Goal: Check status

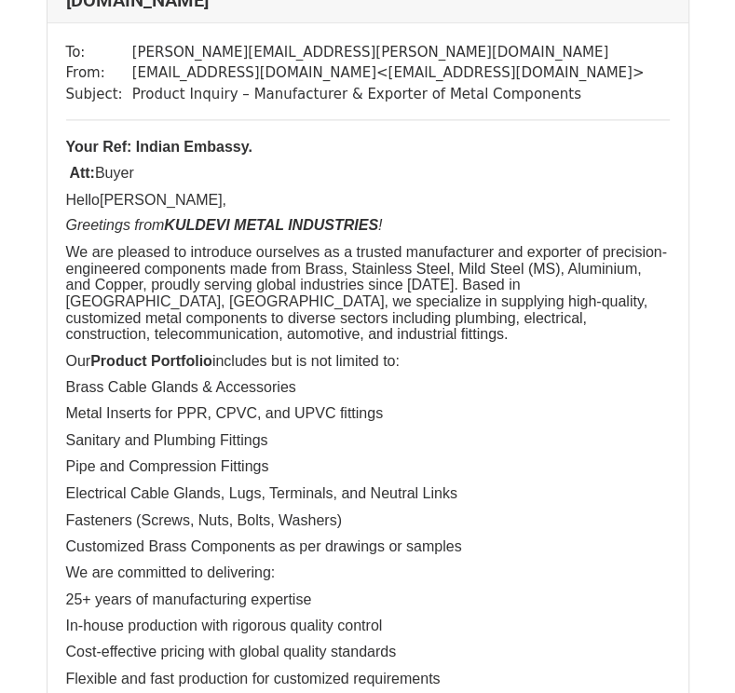
scroll to position [1246, 0]
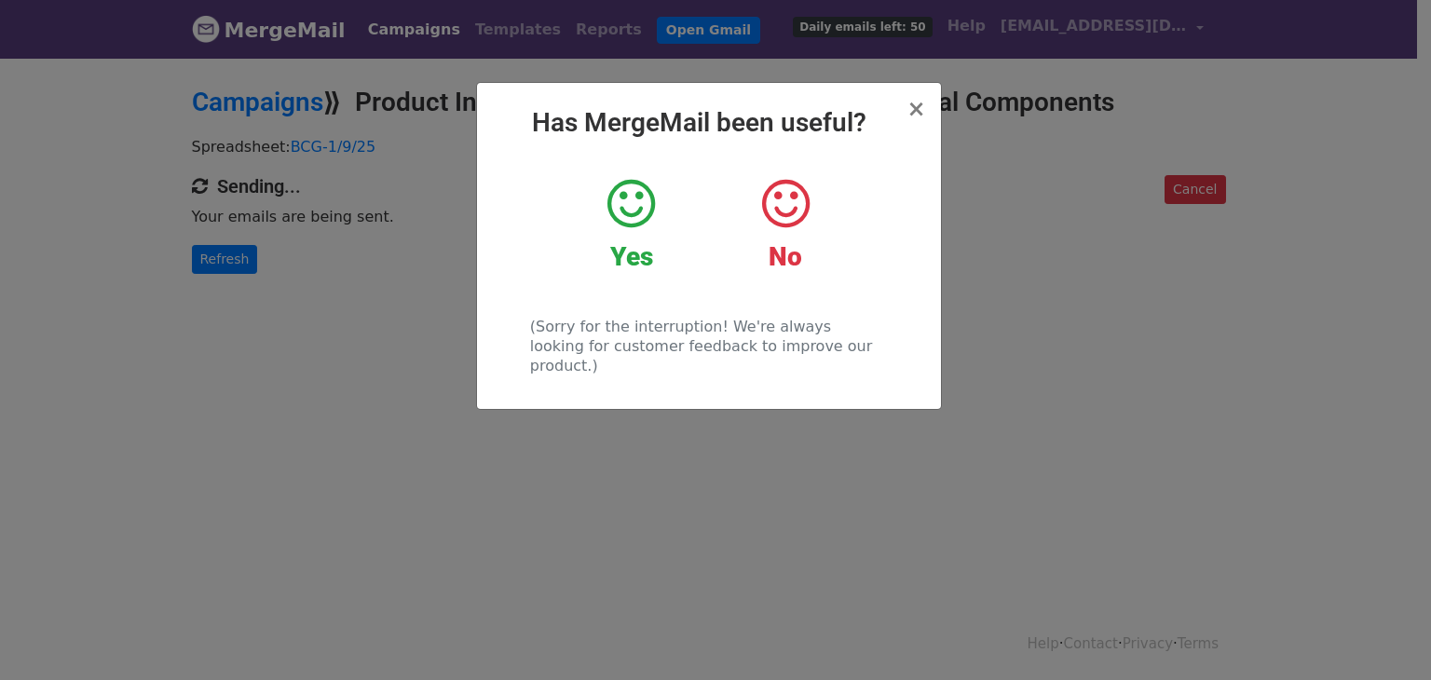
click at [657, 247] on h2 "Yes" at bounding box center [631, 257] width 126 height 32
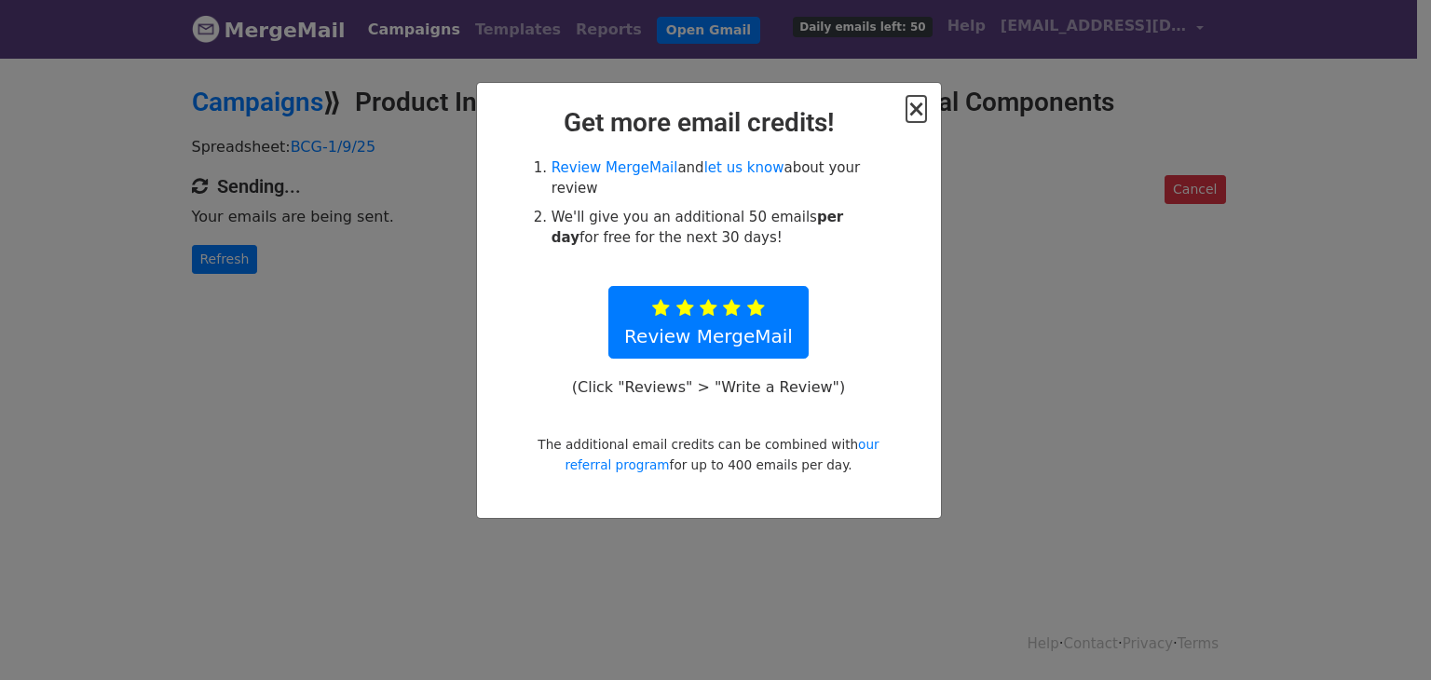
click at [913, 108] on span "×" at bounding box center [915, 109] width 19 height 26
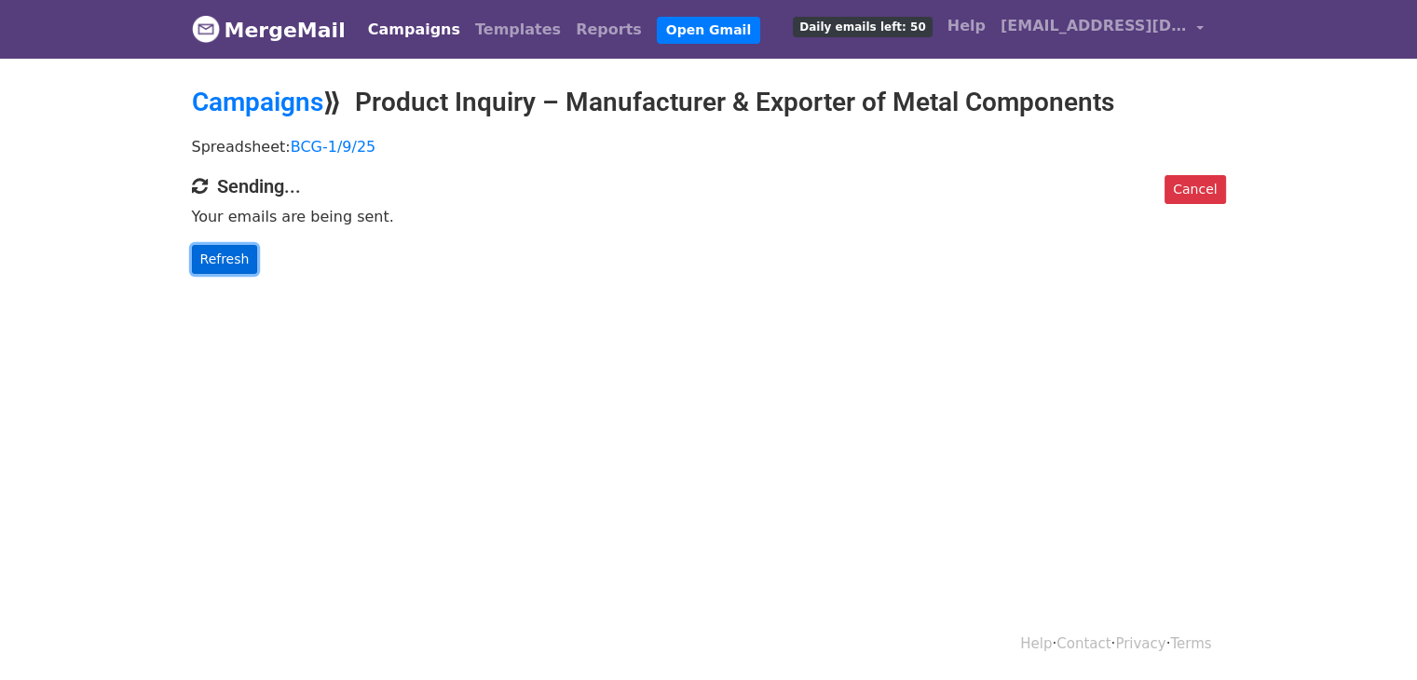
click at [239, 262] on link "Refresh" at bounding box center [225, 259] width 66 height 29
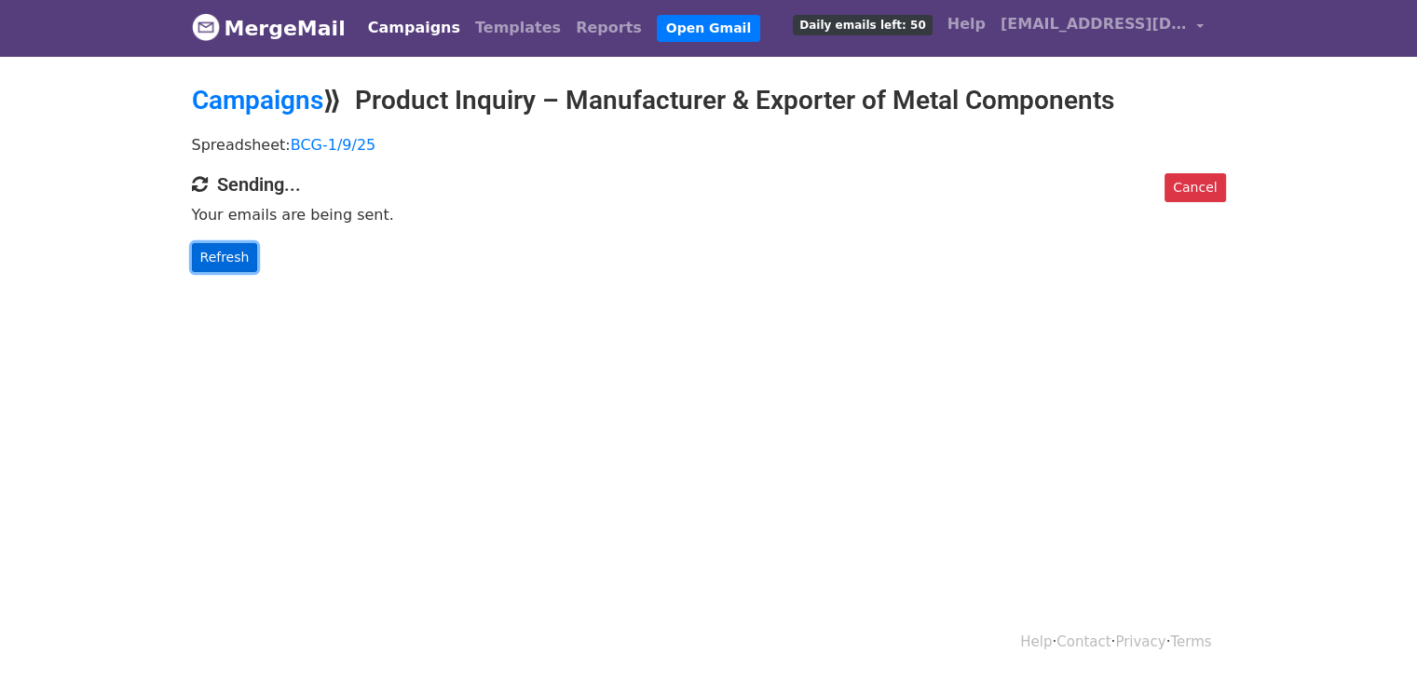
click at [225, 258] on link "Refresh" at bounding box center [225, 257] width 66 height 29
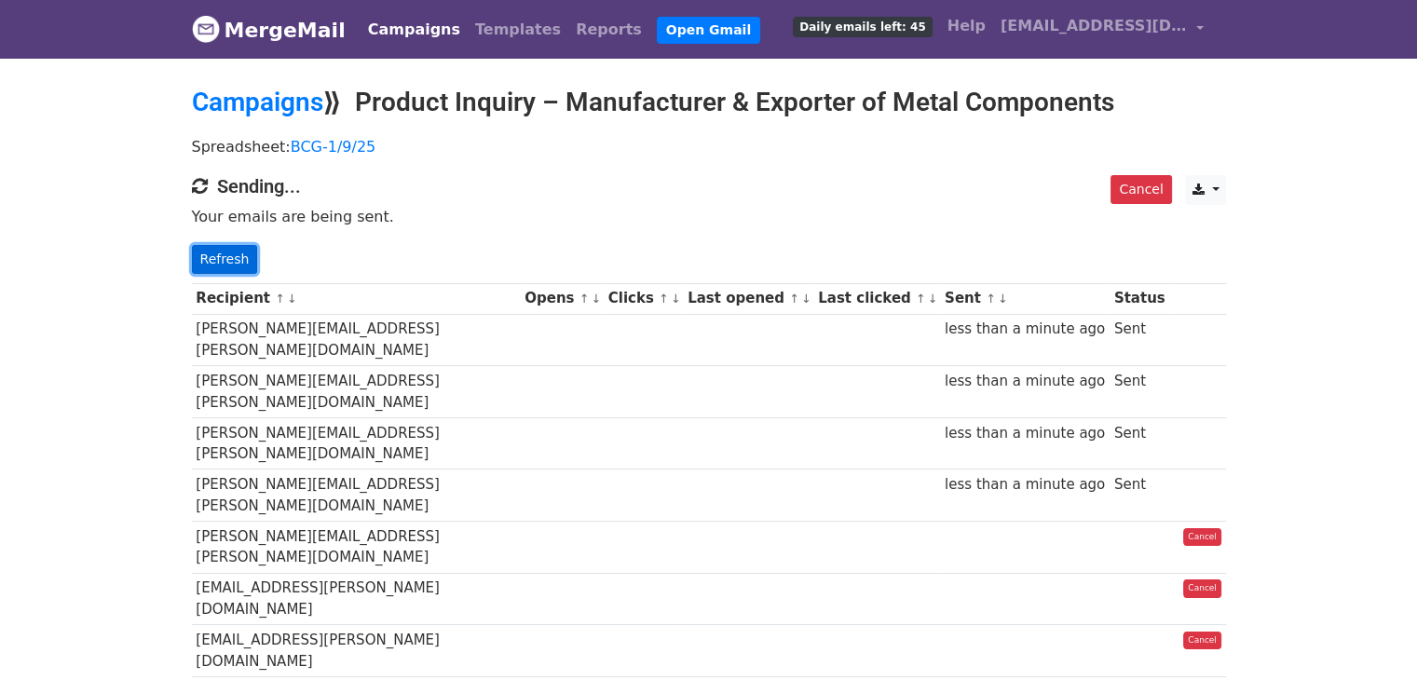
click at [205, 248] on link "Refresh" at bounding box center [225, 259] width 66 height 29
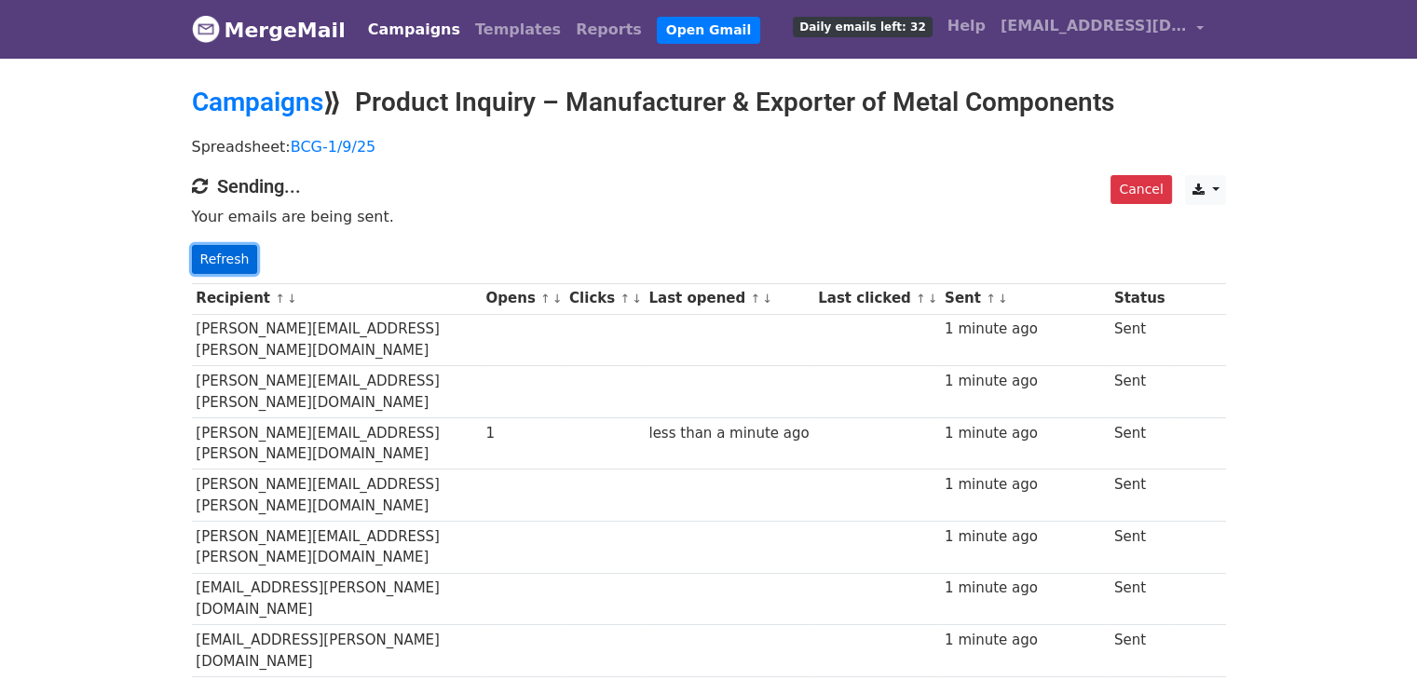
click at [235, 263] on link "Refresh" at bounding box center [225, 259] width 66 height 29
click at [241, 262] on link "Refresh" at bounding box center [225, 259] width 66 height 29
click at [208, 251] on link "Refresh" at bounding box center [225, 259] width 66 height 29
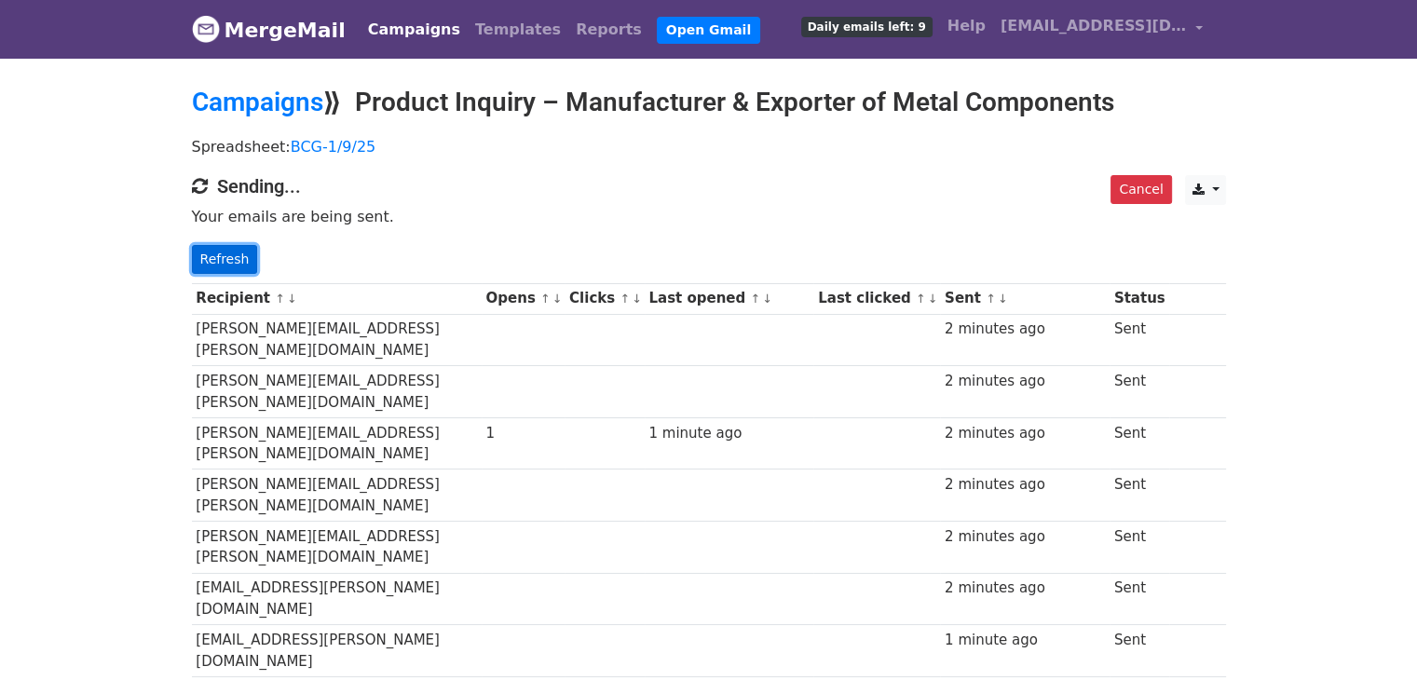
click at [205, 254] on link "Refresh" at bounding box center [225, 259] width 66 height 29
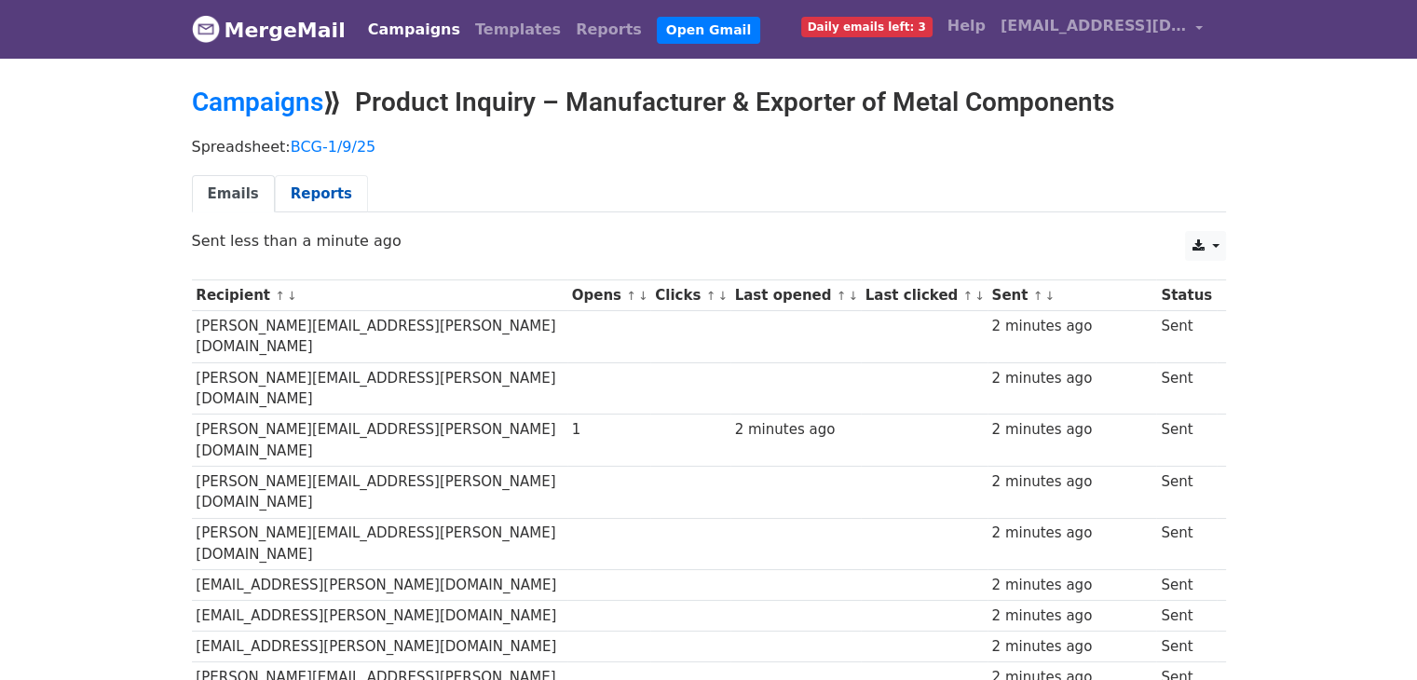
click at [319, 184] on link "Reports" at bounding box center [321, 194] width 93 height 38
